Goal: Task Accomplishment & Management: Manage account settings

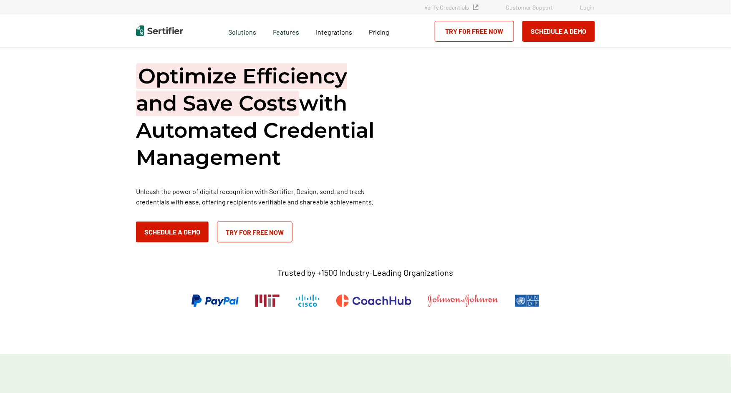
click at [588, 9] on link "Login" at bounding box center [587, 7] width 15 height 7
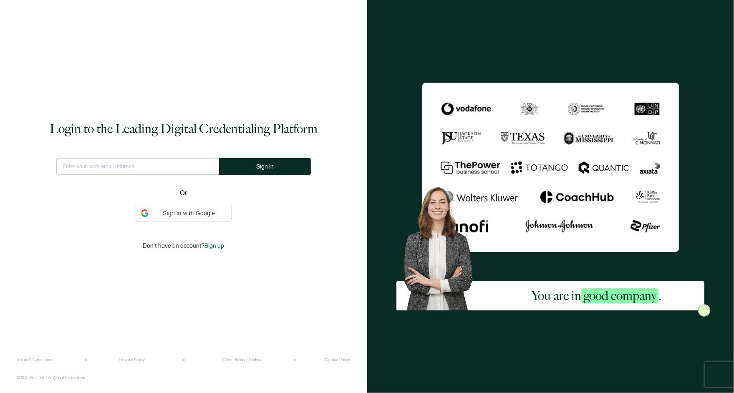
type input "hfryer@alta3.com"
click at [284, 170] on button "Sign In" at bounding box center [265, 166] width 92 height 17
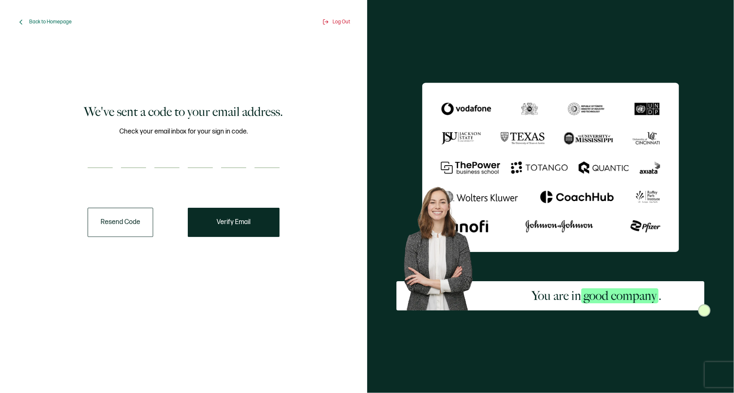
click at [101, 156] on input "number" at bounding box center [100, 159] width 25 height 17
paste input "7"
type input "7"
type input "5"
type input "1"
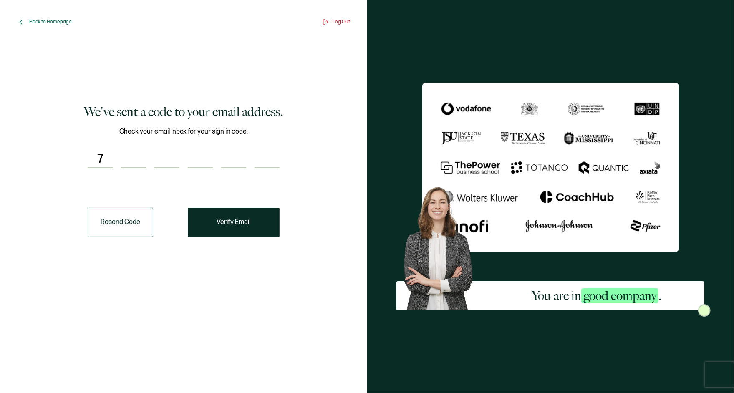
type input "0"
type input "8"
type input "1"
